Goal: Task Accomplishment & Management: Use online tool/utility

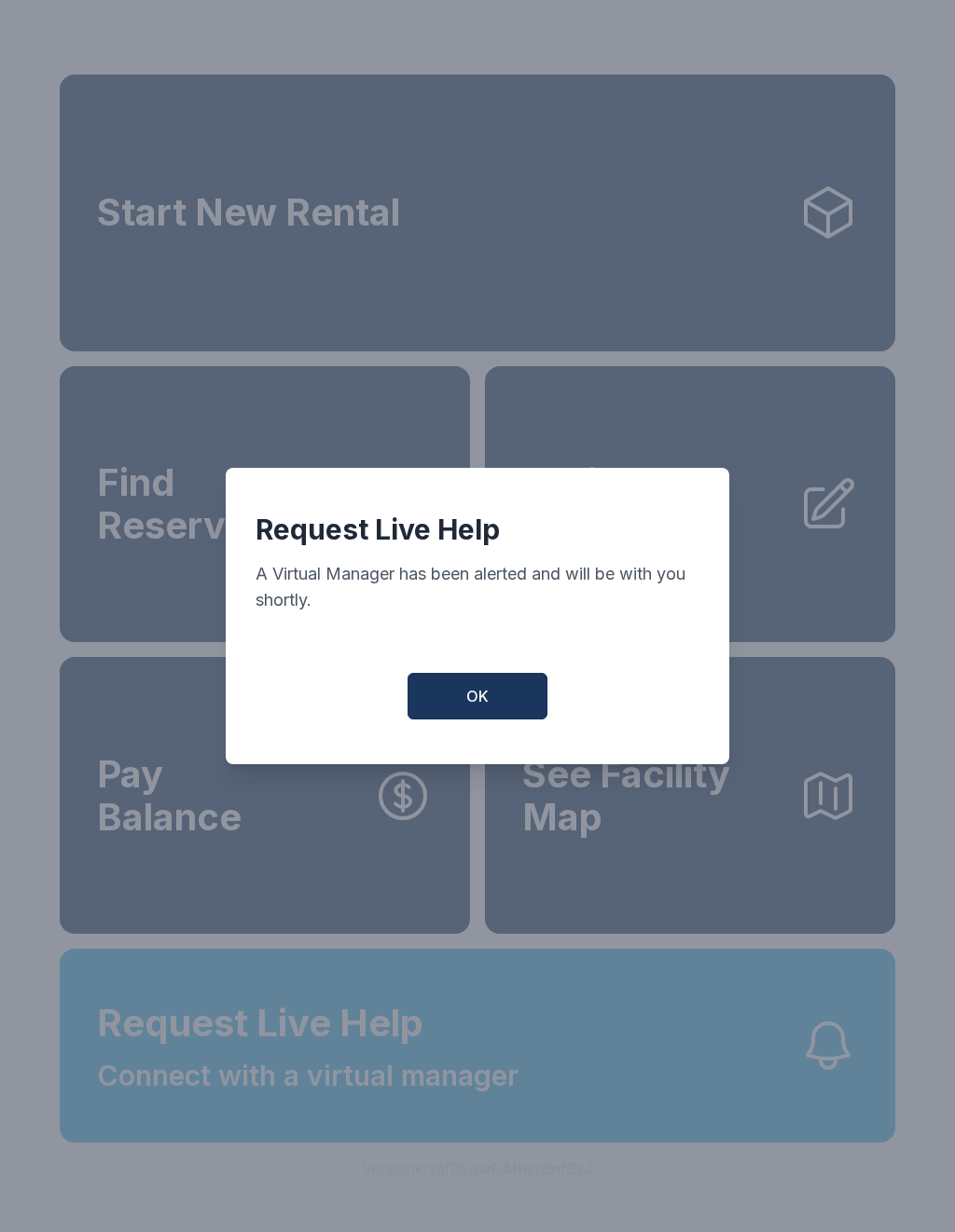
click at [471, 696] on span "OK" at bounding box center [477, 696] width 23 height 23
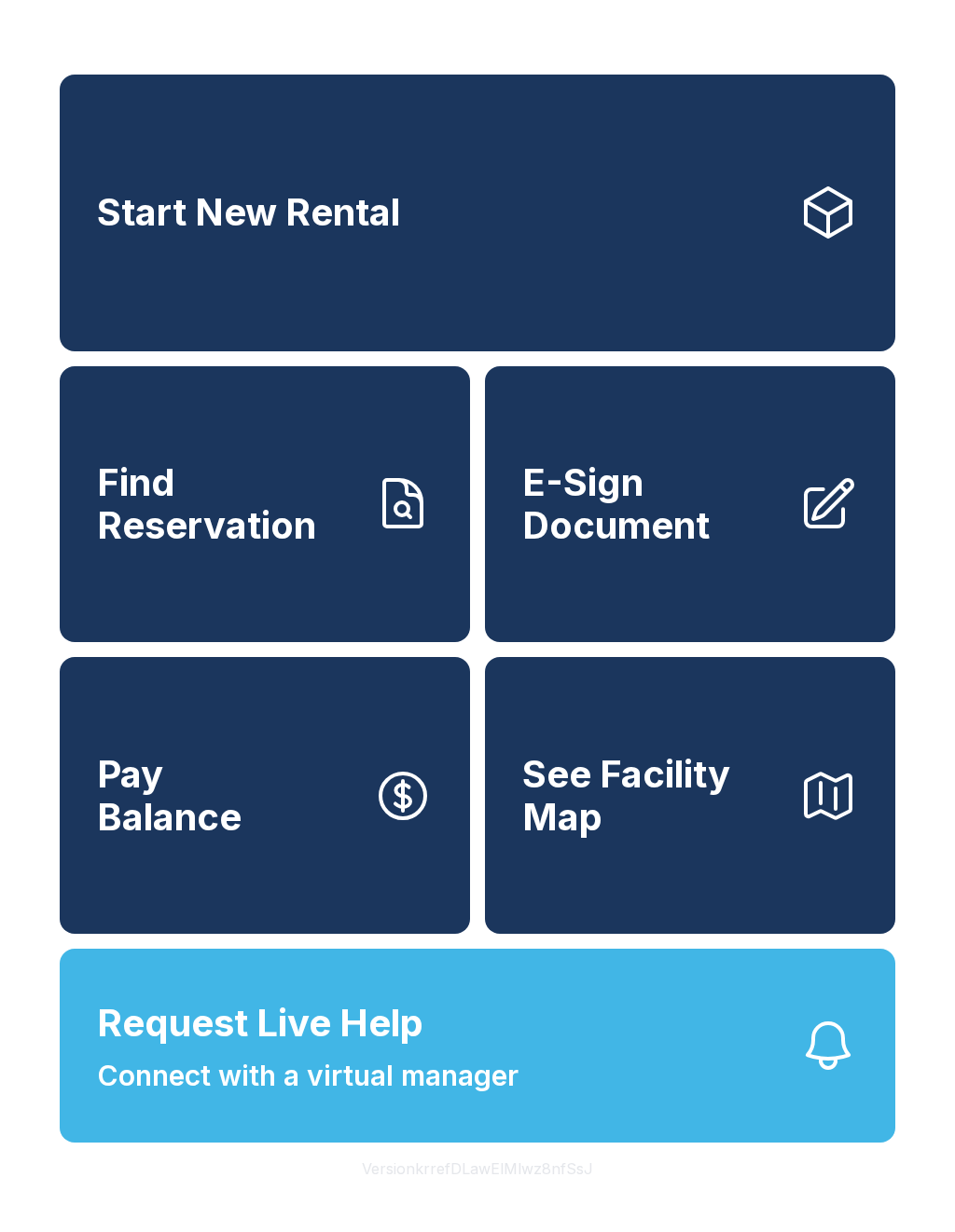
click at [342, 579] on link "Find Reservation" at bounding box center [265, 505] width 410 height 276
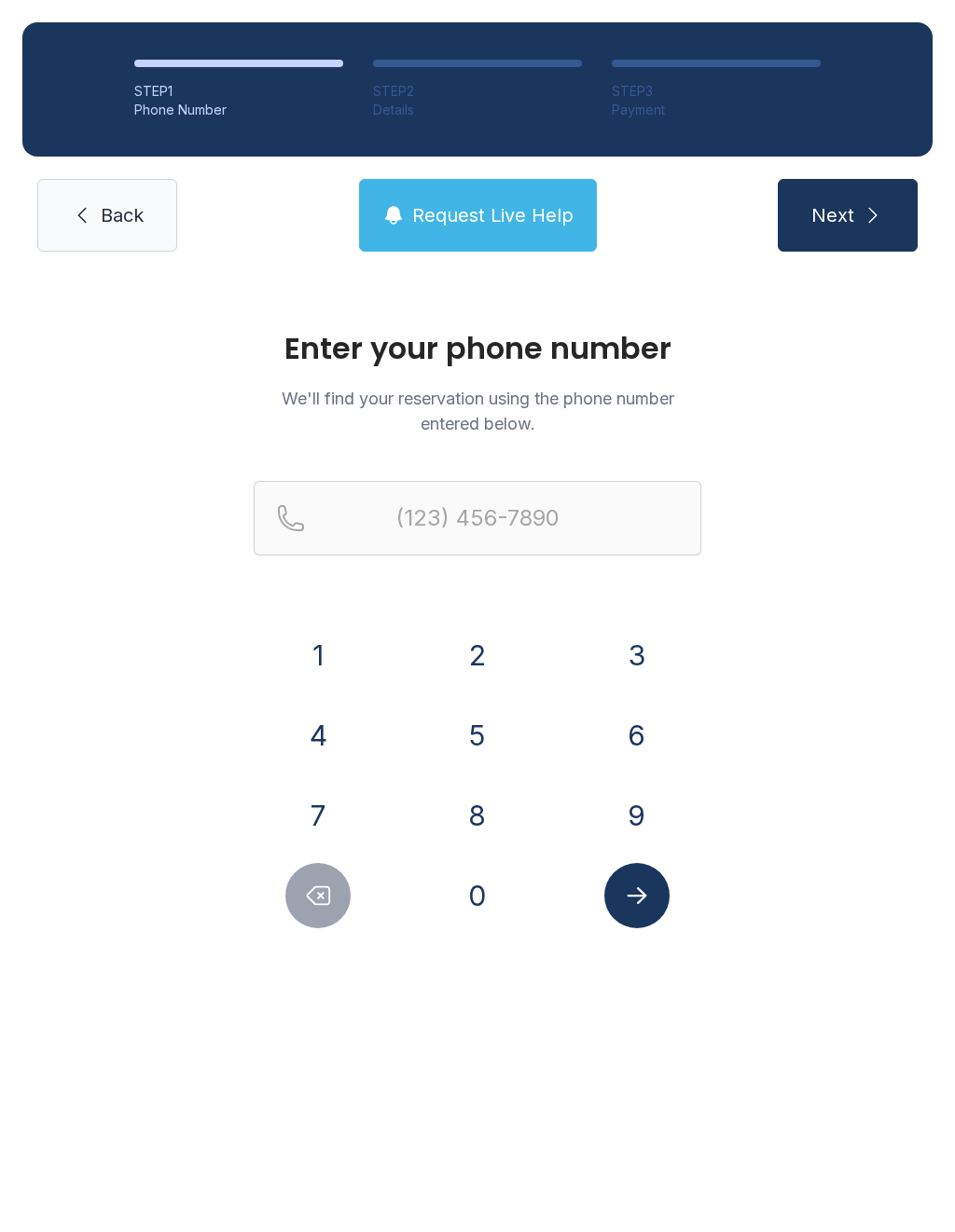
click at [629, 731] on button "6" at bounding box center [636, 735] width 66 height 66
click at [337, 811] on button "7" at bounding box center [318, 815] width 66 height 66
click at [476, 829] on button "8" at bounding box center [478, 815] width 66 height 66
click at [639, 653] on button "3" at bounding box center [636, 655] width 66 height 66
click at [321, 746] on button "4" at bounding box center [318, 735] width 66 height 66
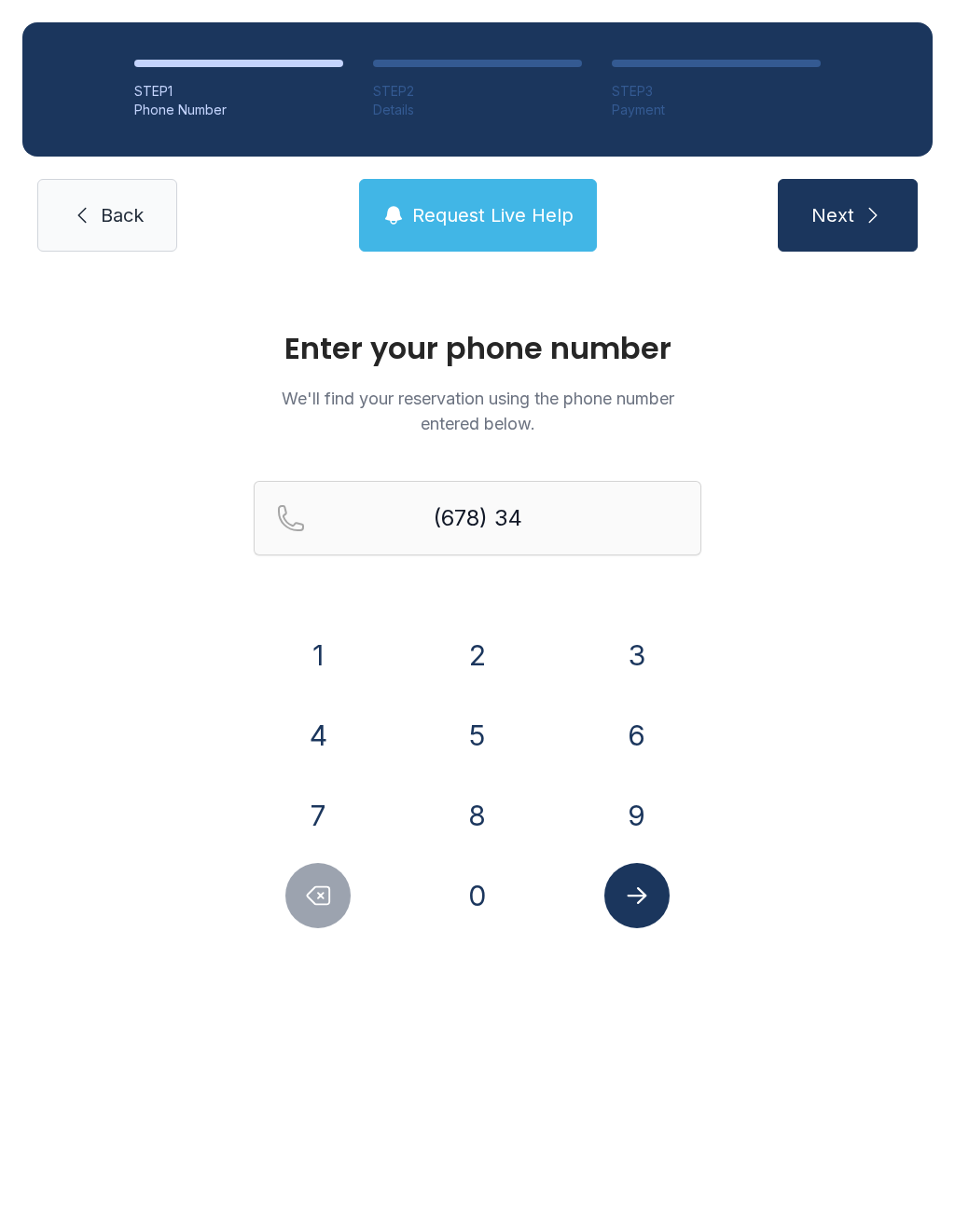
click at [321, 811] on button "7" at bounding box center [318, 815] width 66 height 66
click at [640, 657] on button "3" at bounding box center [636, 655] width 66 height 66
click at [313, 754] on button "4" at bounding box center [318, 735] width 66 height 66
click at [629, 843] on button "9" at bounding box center [636, 815] width 66 height 66
click at [292, 841] on div "7" at bounding box center [319, 815] width 129 height 66
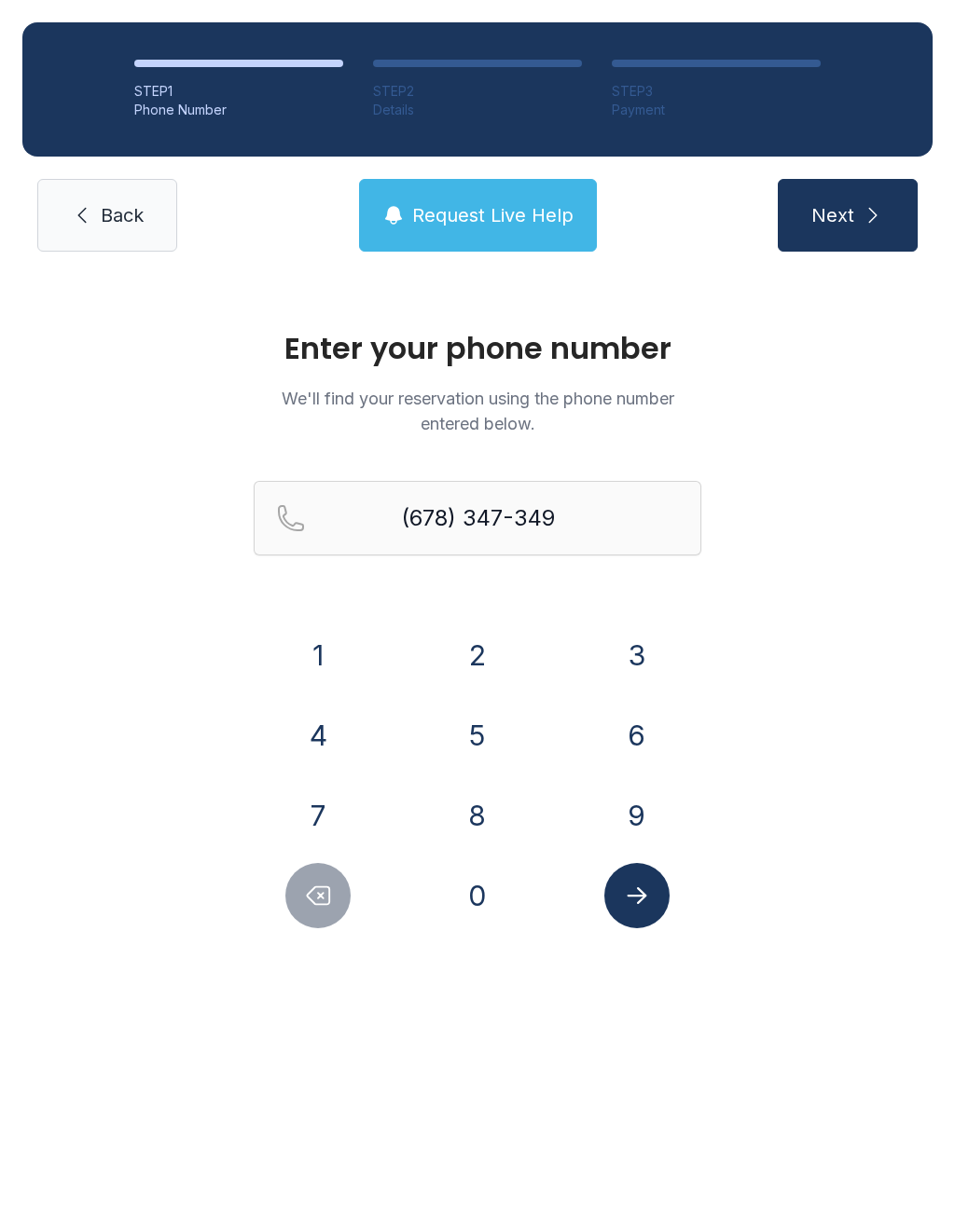
click at [315, 813] on button "7" at bounding box center [318, 815] width 66 height 66
type input "[PHONE_NUMBER]"
click at [649, 886] on icon "Submit lookup form" at bounding box center [636, 895] width 28 height 28
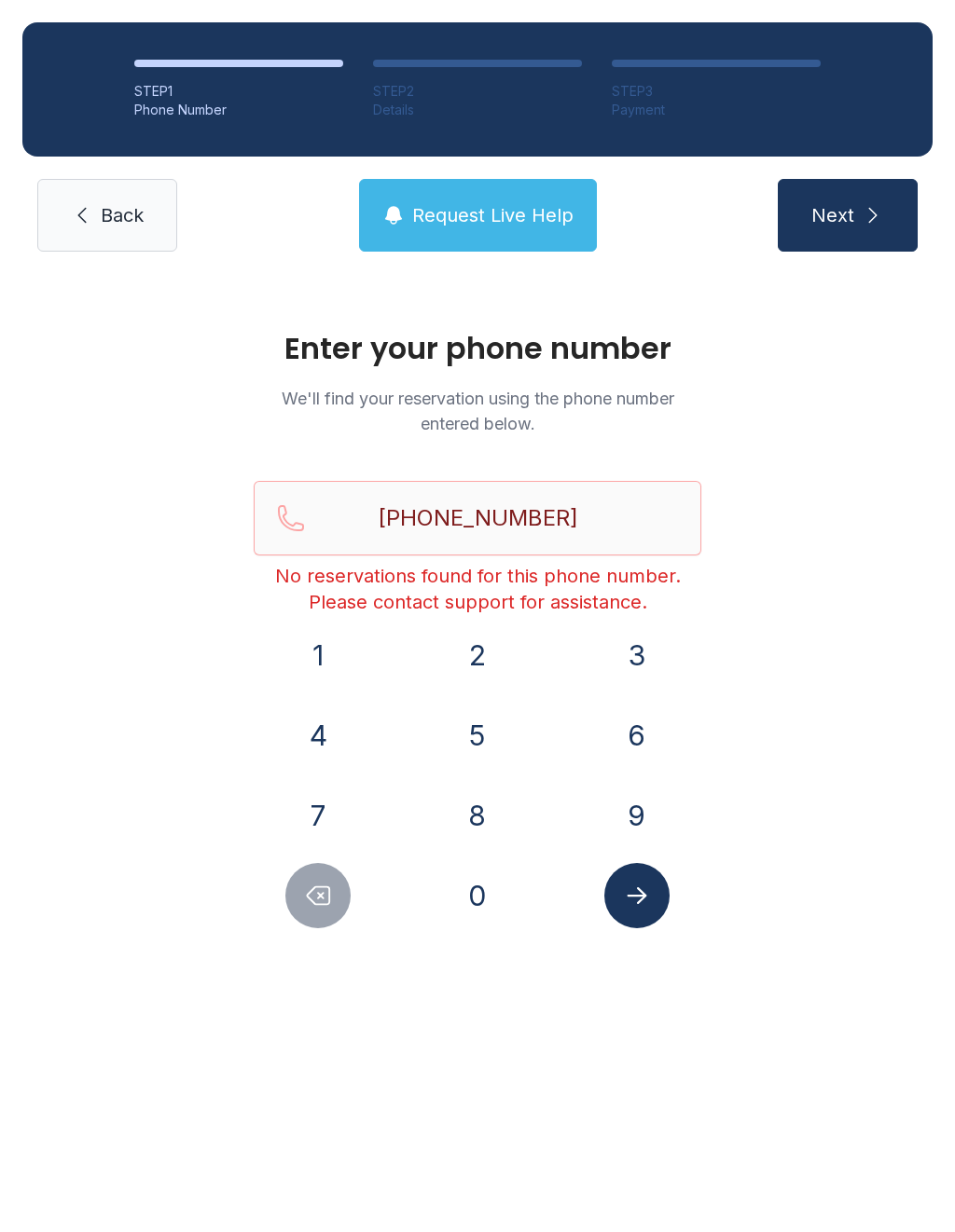
click at [509, 222] on span "Request Live Help" at bounding box center [492, 215] width 161 height 26
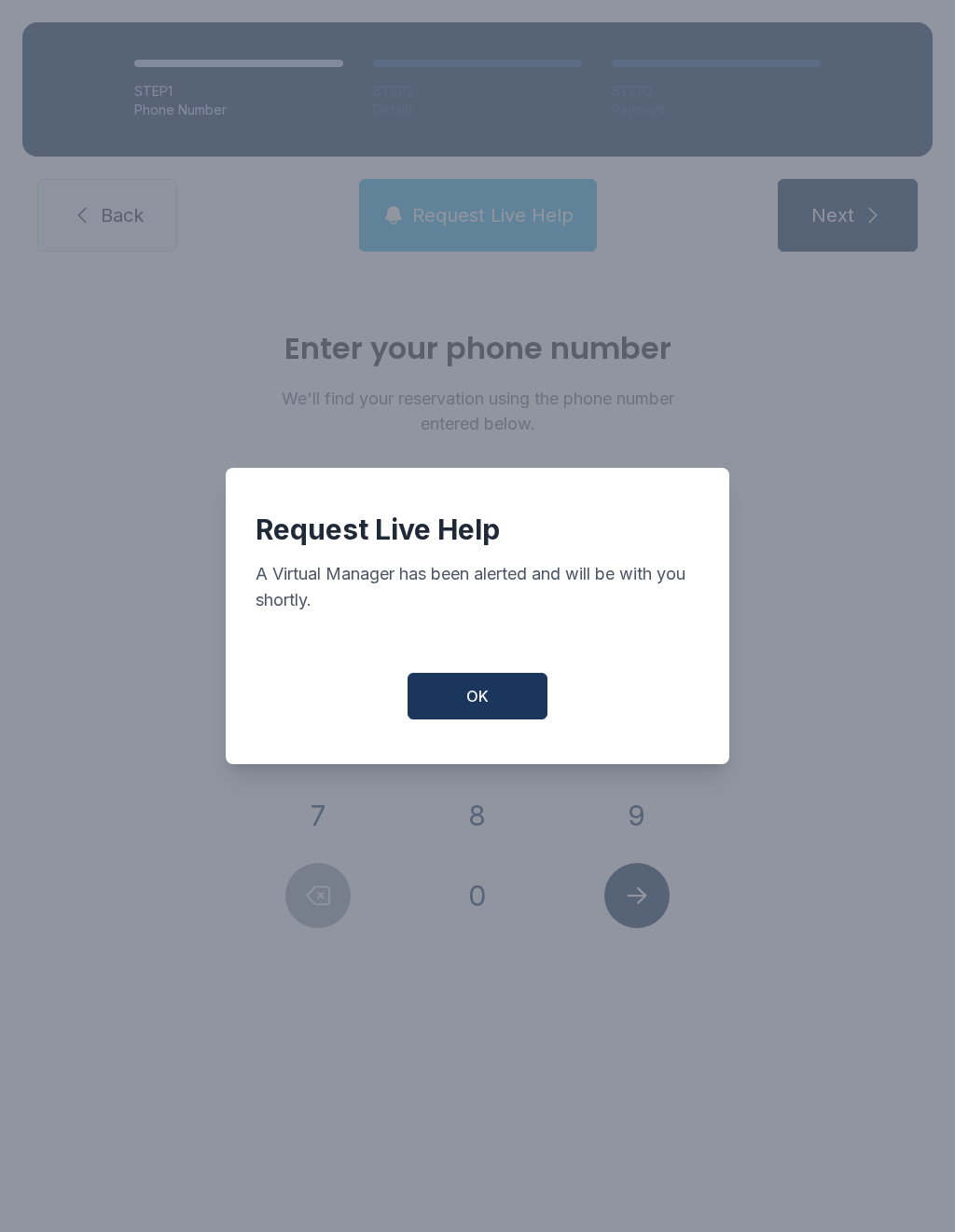
click at [493, 719] on button "OK" at bounding box center [477, 696] width 140 height 47
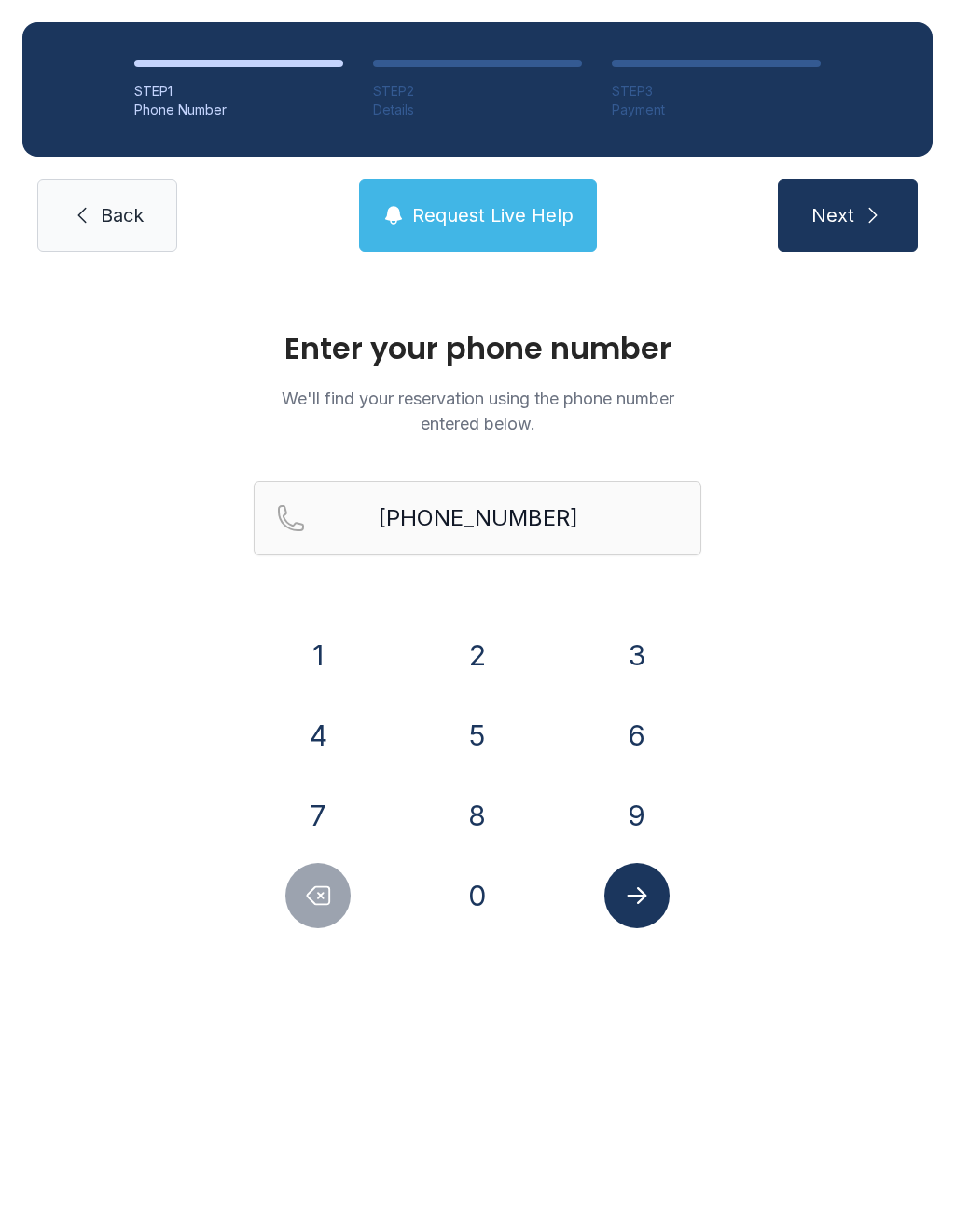
click at [163, 209] on link "Back" at bounding box center [107, 216] width 140 height 73
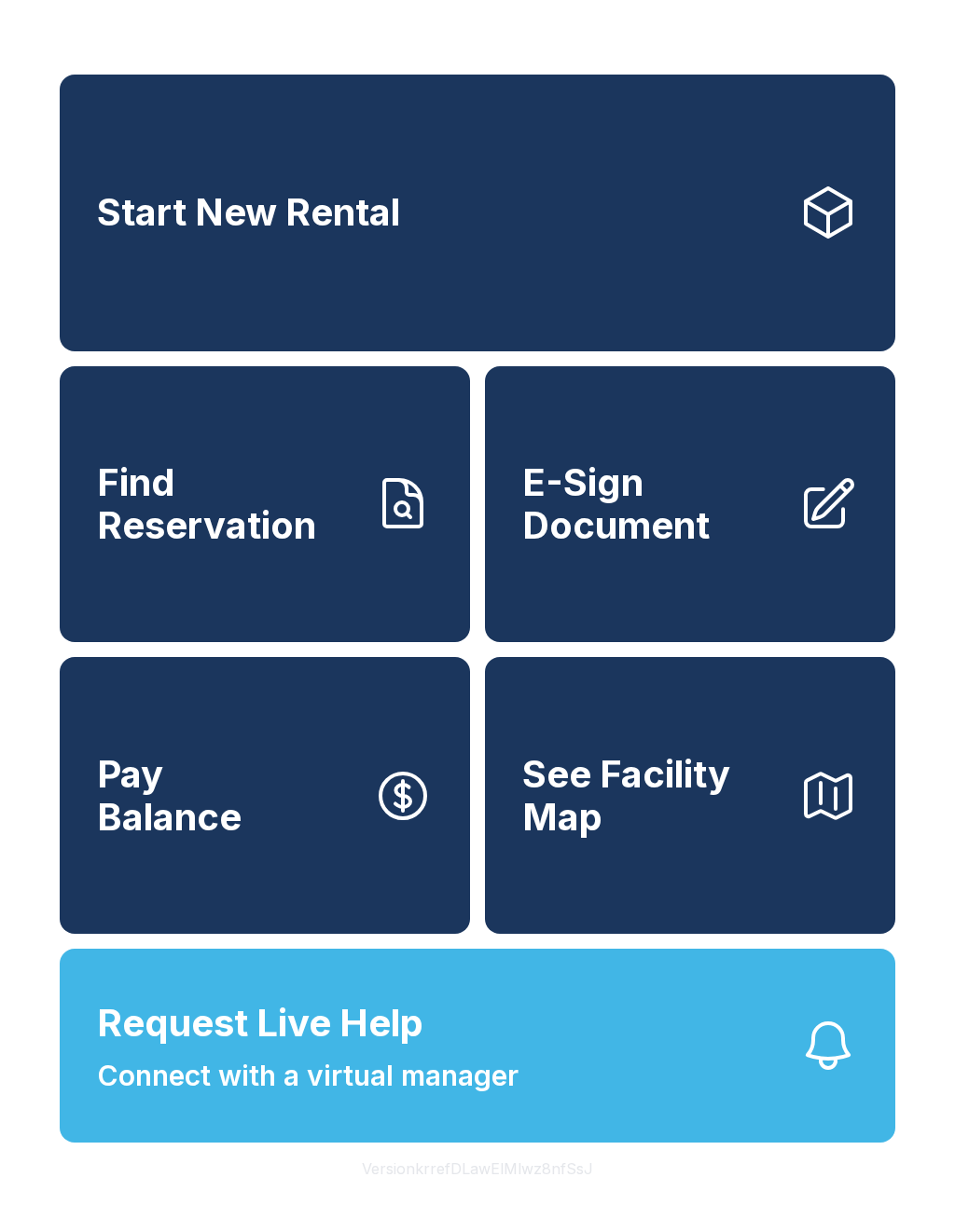
click at [163, 208] on span "Start New Rental" at bounding box center [248, 213] width 303 height 43
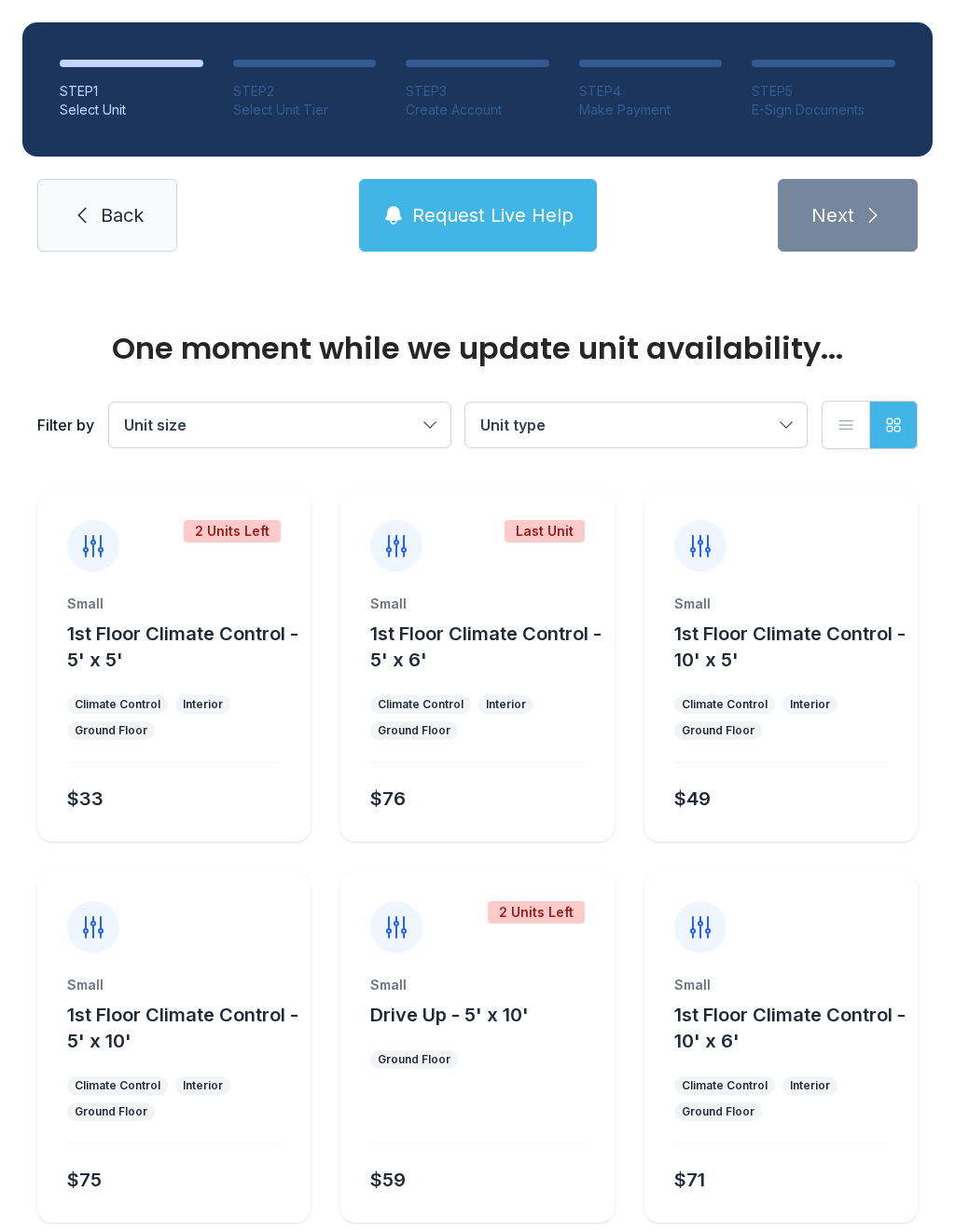
click at [124, 223] on span "Back" at bounding box center [123, 215] width 43 height 26
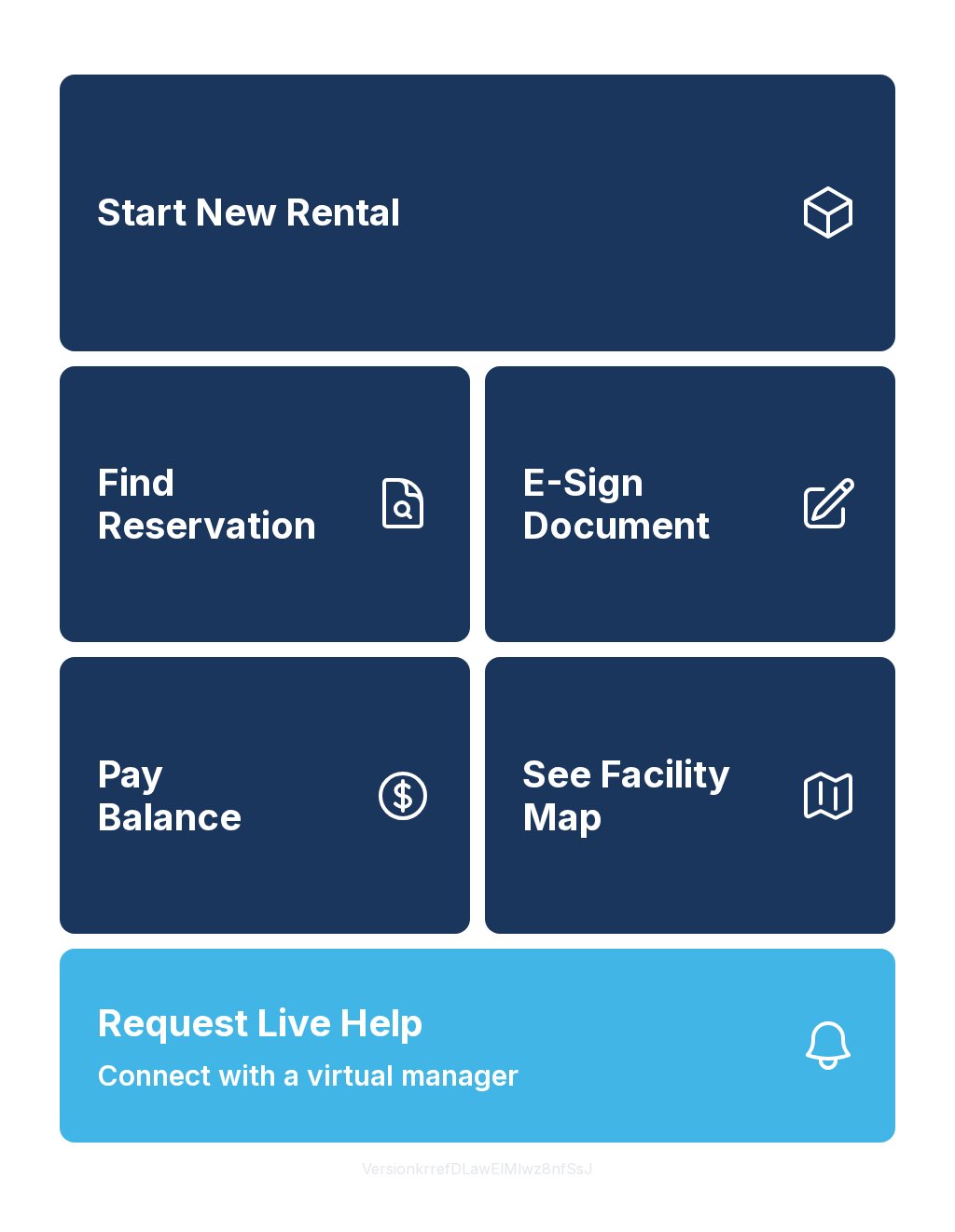
click at [810, 518] on icon at bounding box center [828, 504] width 60 height 60
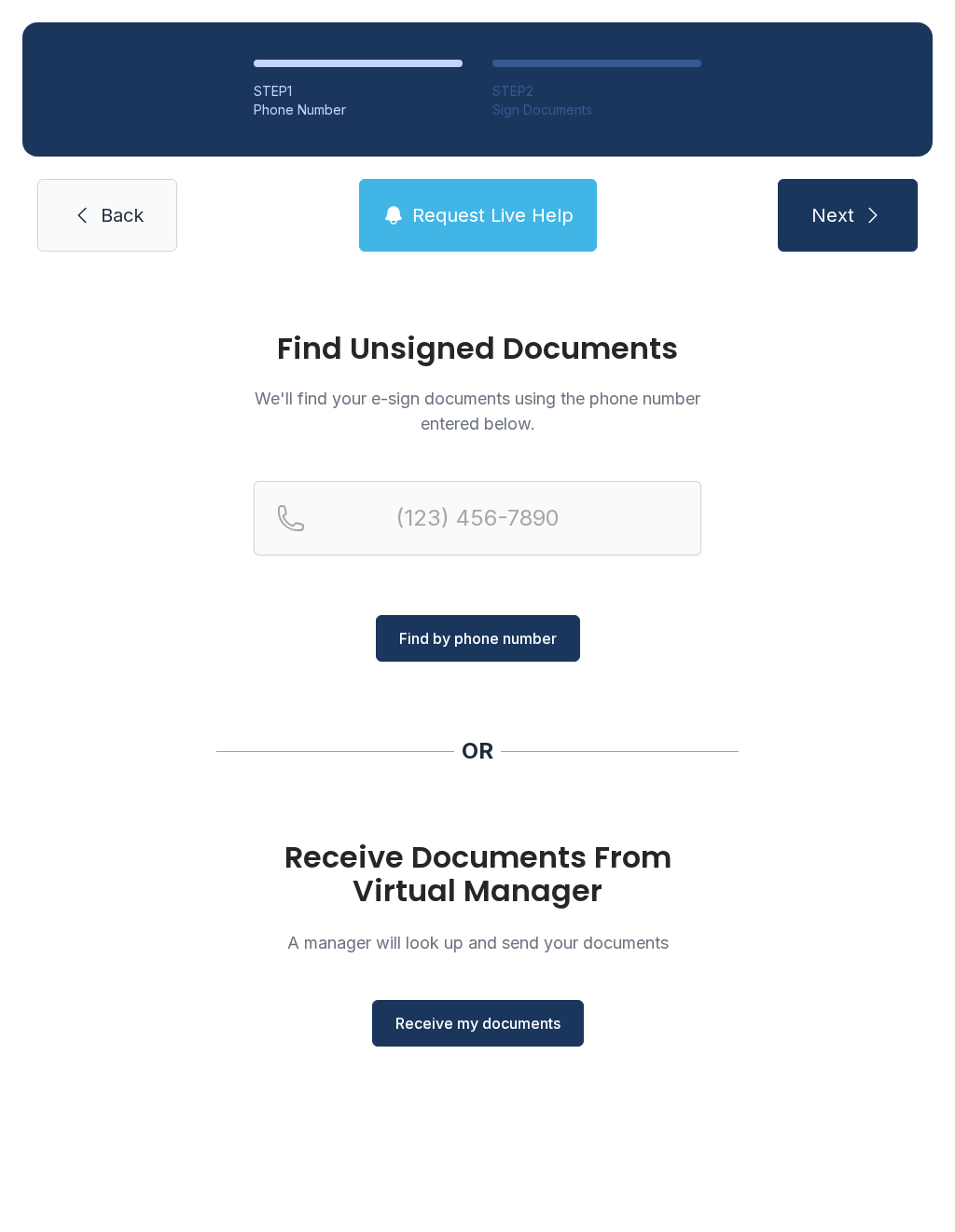
click at [531, 1023] on span "Receive my documents" at bounding box center [478, 1023] width 165 height 23
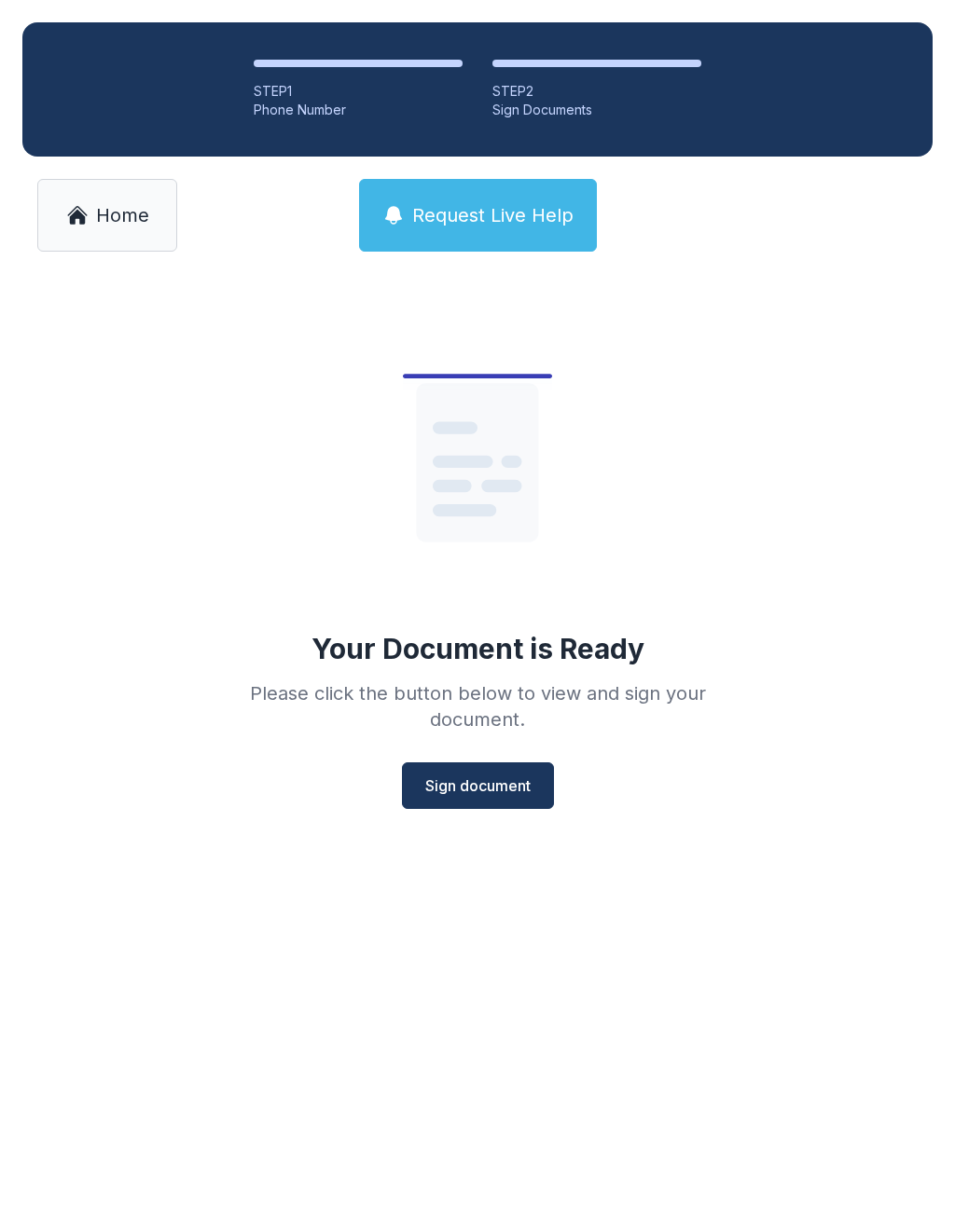
click at [497, 790] on span "Sign document" at bounding box center [478, 785] width 105 height 23
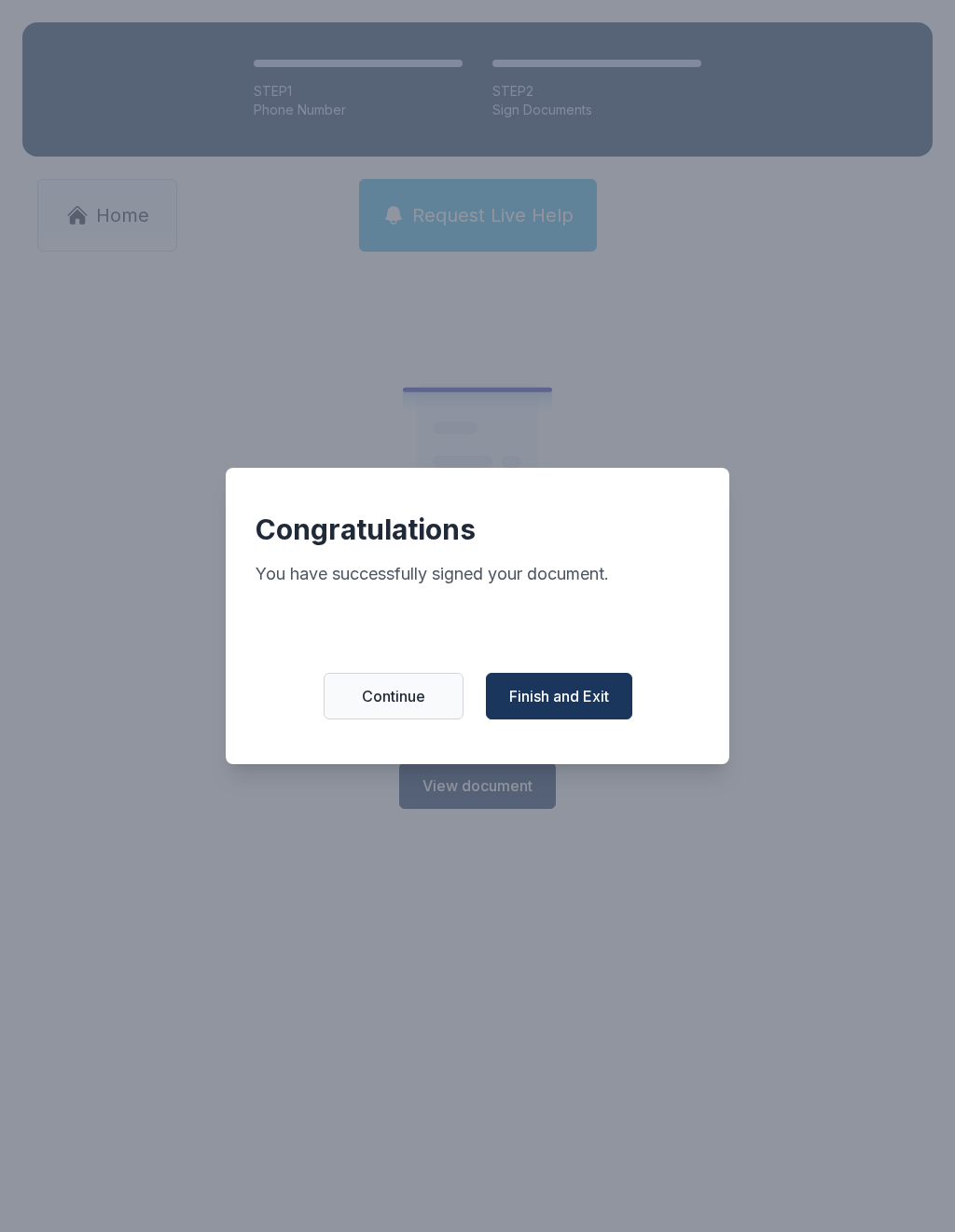
click at [578, 719] on button "Finish and Exit" at bounding box center [558, 696] width 146 height 47
